Goal: Information Seeking & Learning: Learn about a topic

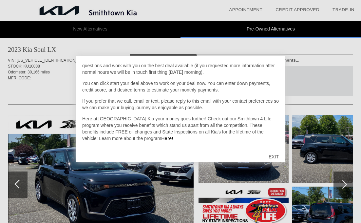
scroll to position [50, 0]
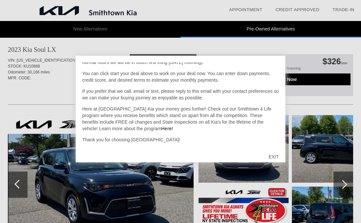
click at [272, 157] on div "EXIT" at bounding box center [273, 157] width 23 height 20
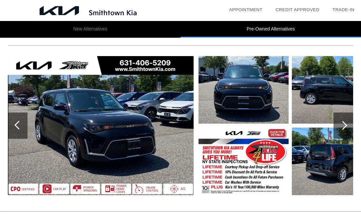
scroll to position [1001, 0]
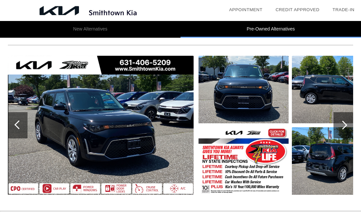
click at [341, 134] on div at bounding box center [343, 125] width 20 height 26
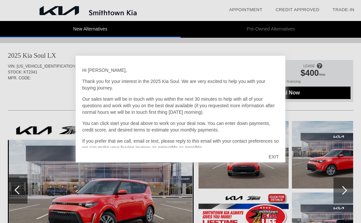
click at [277, 155] on div "EXIT" at bounding box center [273, 157] width 23 height 20
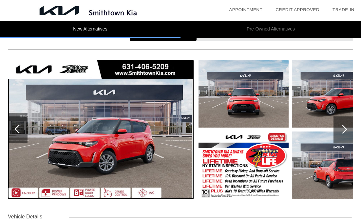
scroll to position [62, 0]
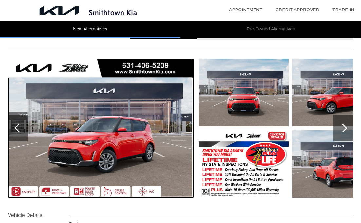
click at [352, 129] on div at bounding box center [343, 128] width 20 height 26
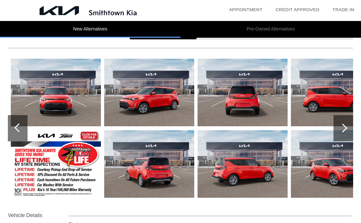
click at [344, 130] on div at bounding box center [342, 127] width 9 height 9
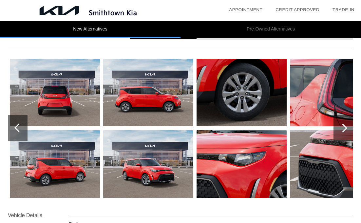
click at [344, 130] on div at bounding box center [342, 127] width 9 height 9
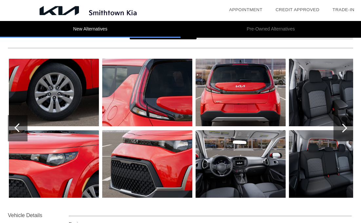
click at [344, 130] on div at bounding box center [342, 127] width 9 height 9
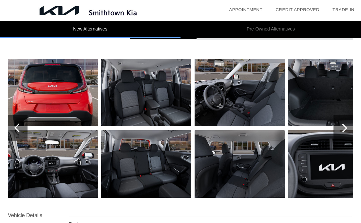
click at [344, 130] on div at bounding box center [342, 127] width 9 height 9
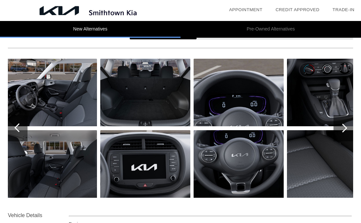
click at [344, 130] on div at bounding box center [342, 127] width 9 height 9
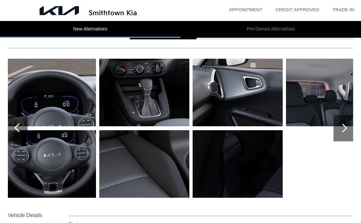
click at [344, 130] on div at bounding box center [342, 127] width 9 height 9
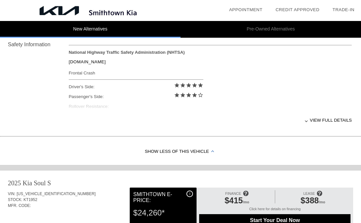
scroll to position [305, 0]
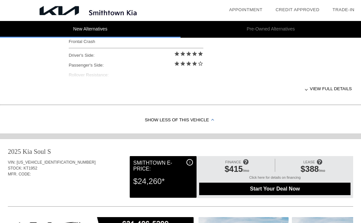
click at [188, 165] on div "i" at bounding box center [189, 162] width 7 height 7
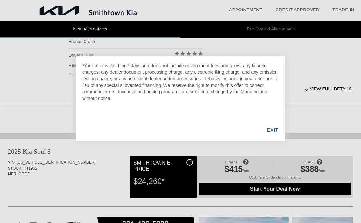
drag, startPoint x: 119, startPoint y: 101, endPoint x: 72, endPoint y: 62, distance: 61.0
click at [72, 62] on div "*Your offer is valid for 7 days and does not include government fees and taxes,…" at bounding box center [180, 111] width 361 height 223
copy div "*Your offer is valid for 7 days and does not include government fees and taxes,…"
click at [268, 128] on div "EXIT" at bounding box center [272, 130] width 25 height 22
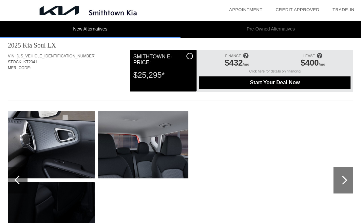
scroll to position [0, 0]
